Goal: Find specific page/section: Find specific page/section

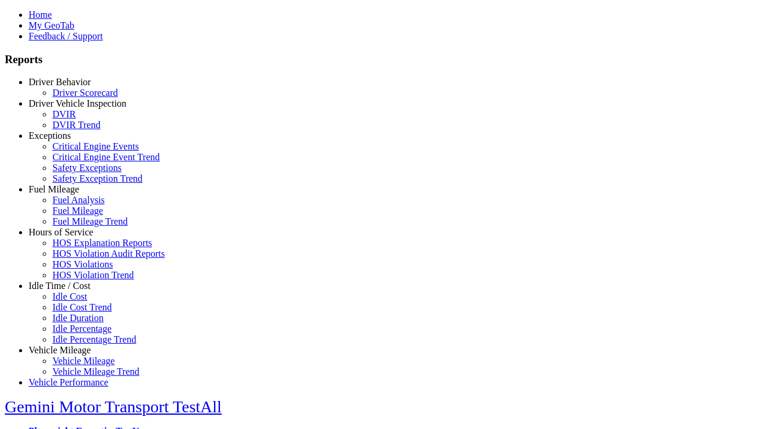
click at [69, 237] on link "Hours of Service" at bounding box center [61, 232] width 64 height 10
click at [77, 248] on link "HOS Explanation Reports" at bounding box center [102, 243] width 100 height 10
